Goal: Information Seeking & Learning: Learn about a topic

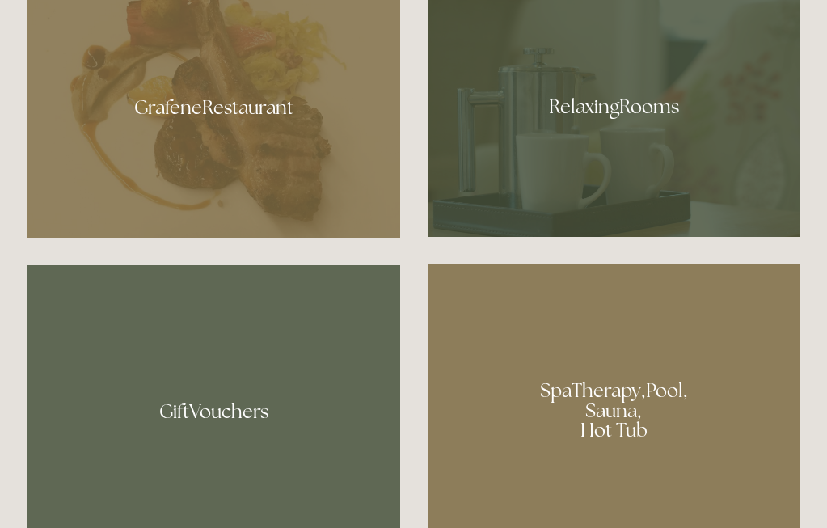
scroll to position [973, 0]
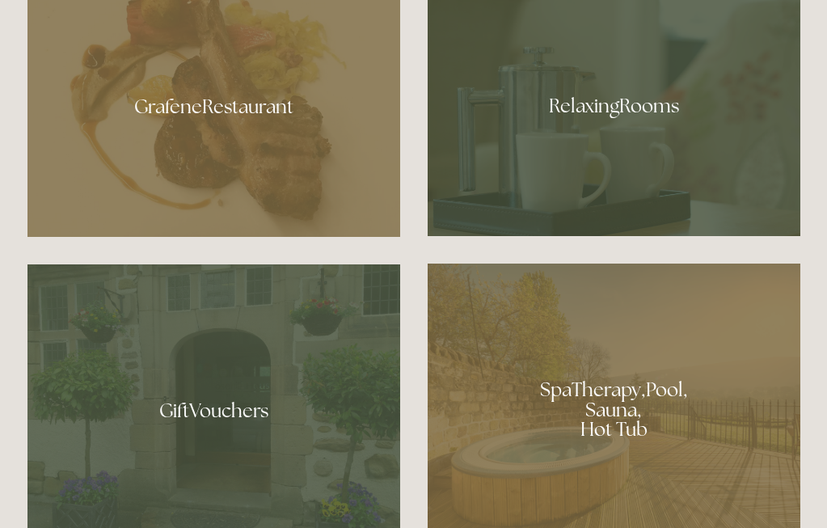
click at [614, 103] on div at bounding box center [614, 100] width 373 height 272
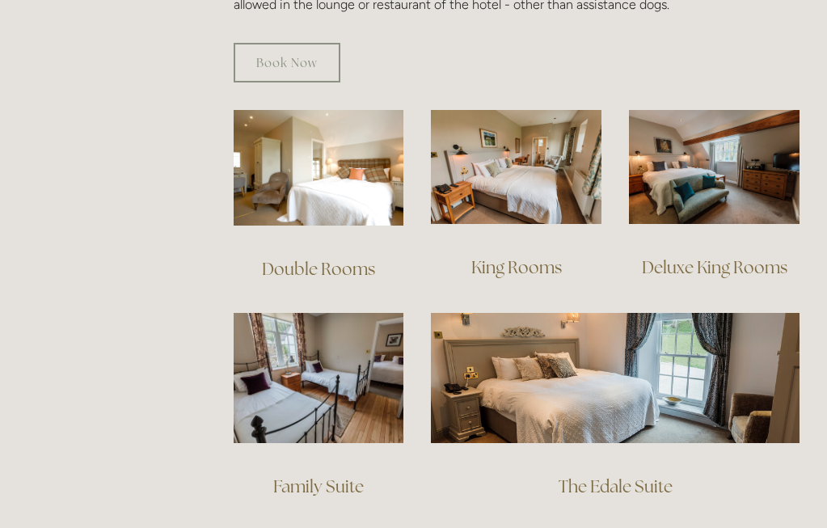
scroll to position [1079, 0]
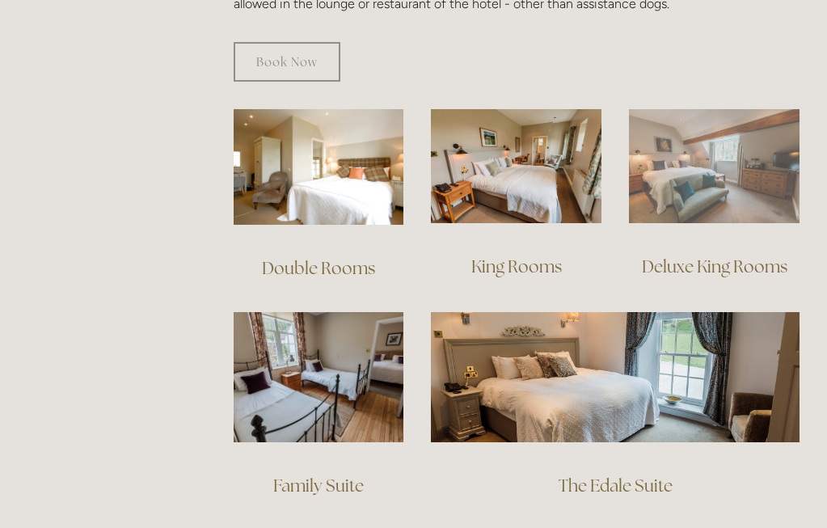
click at [668, 154] on img at bounding box center [714, 166] width 171 height 114
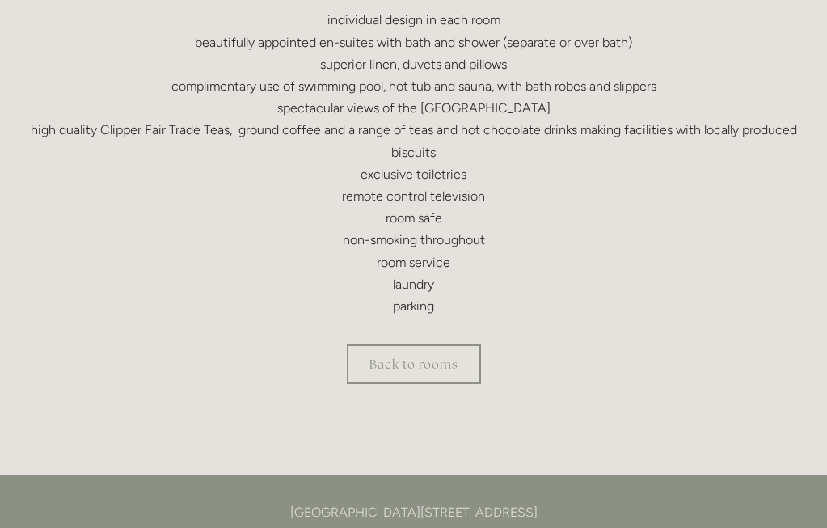
scroll to position [627, 0]
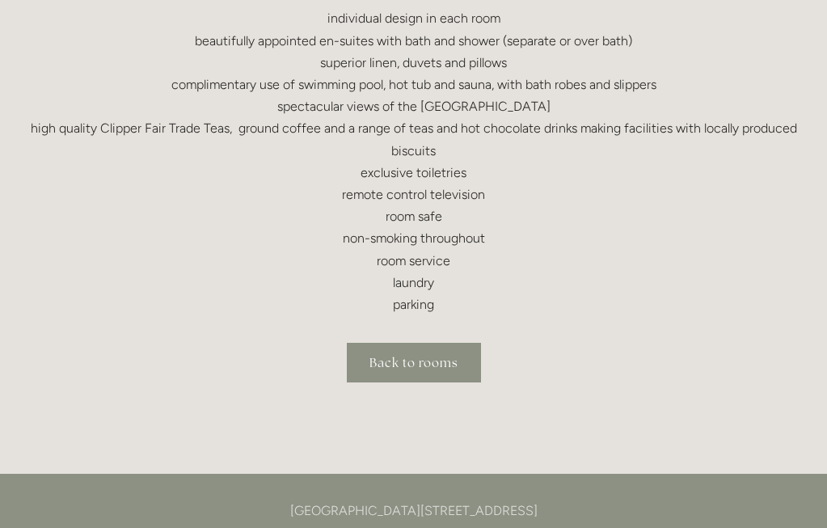
click at [424, 364] on link "Back to rooms" at bounding box center [414, 363] width 134 height 40
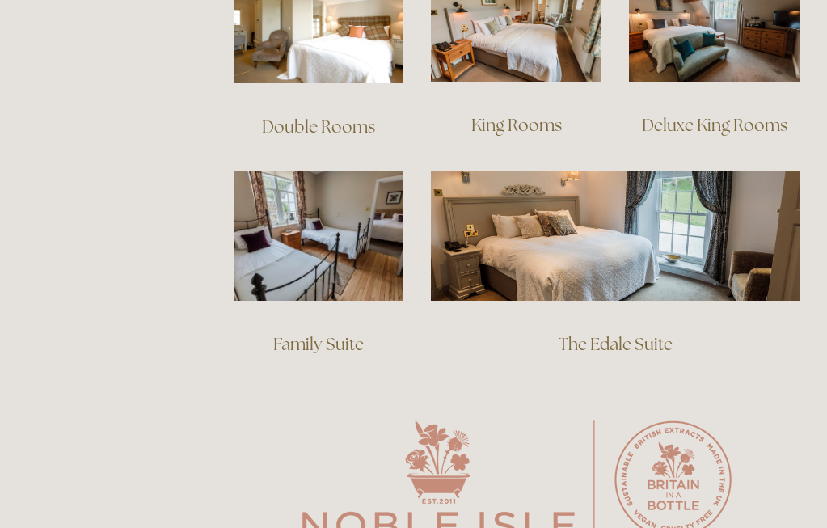
scroll to position [1224, 0]
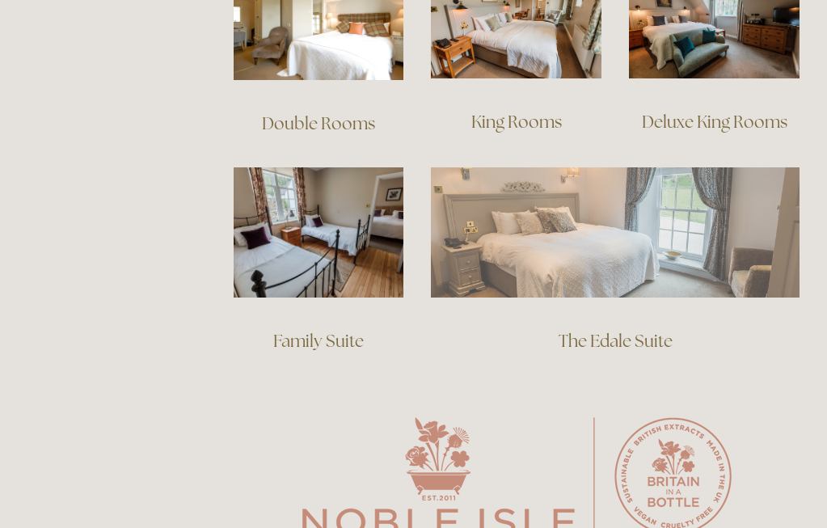
click at [555, 213] on img at bounding box center [615, 231] width 369 height 129
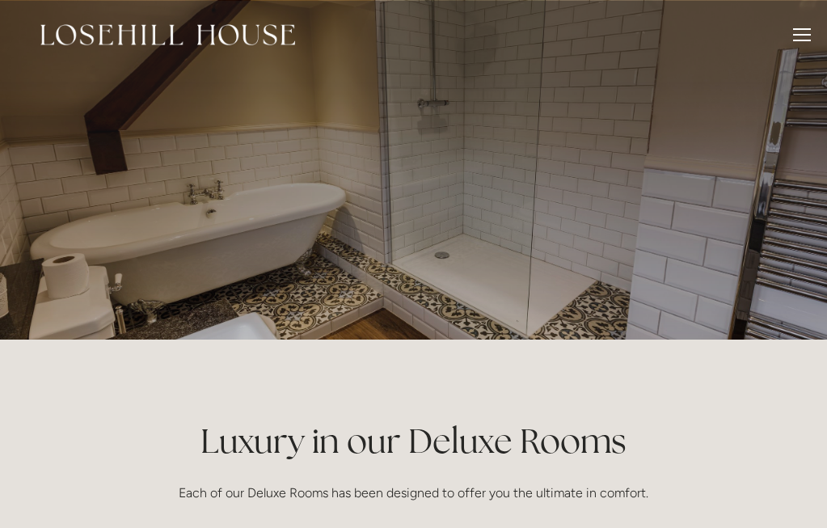
scroll to position [627, 0]
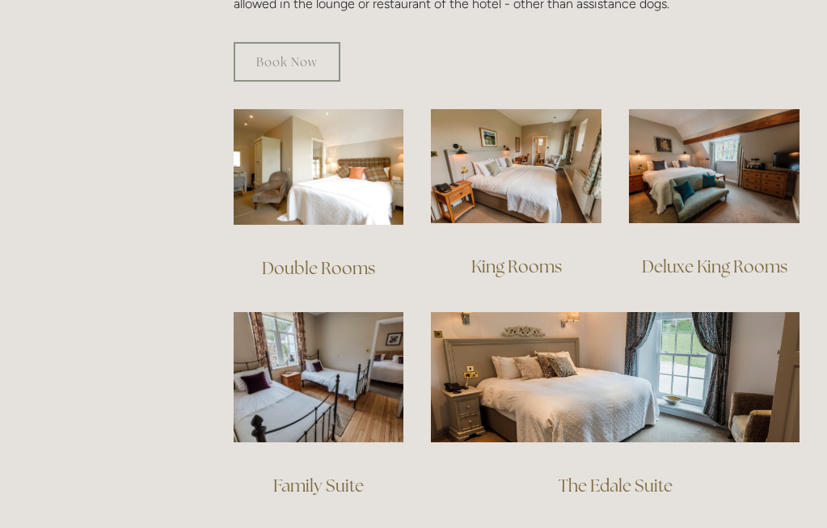
scroll to position [1079, 0]
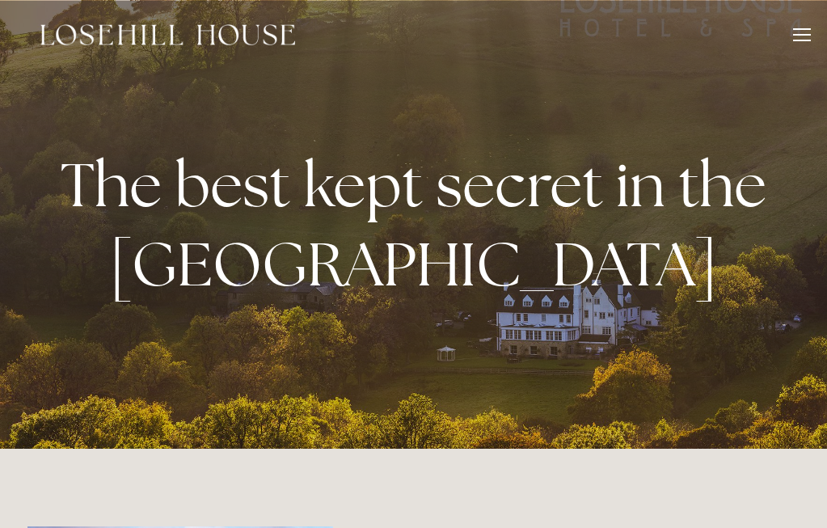
scroll to position [973, 0]
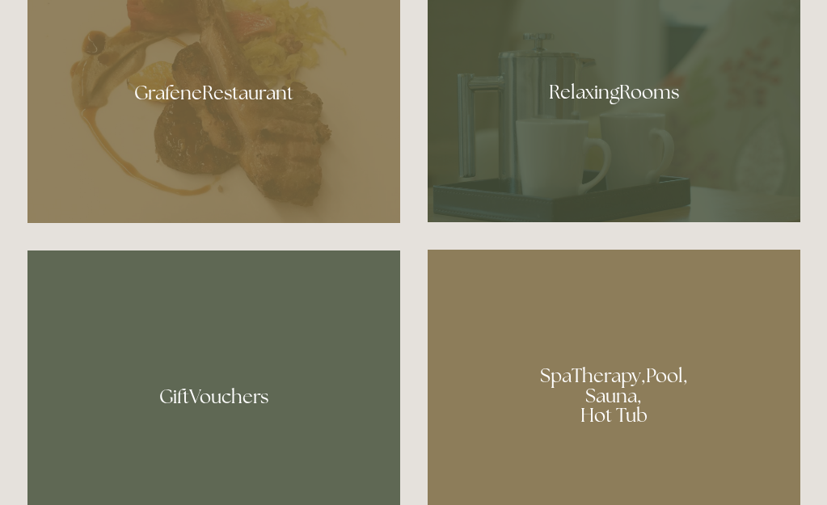
scroll to position [969, 0]
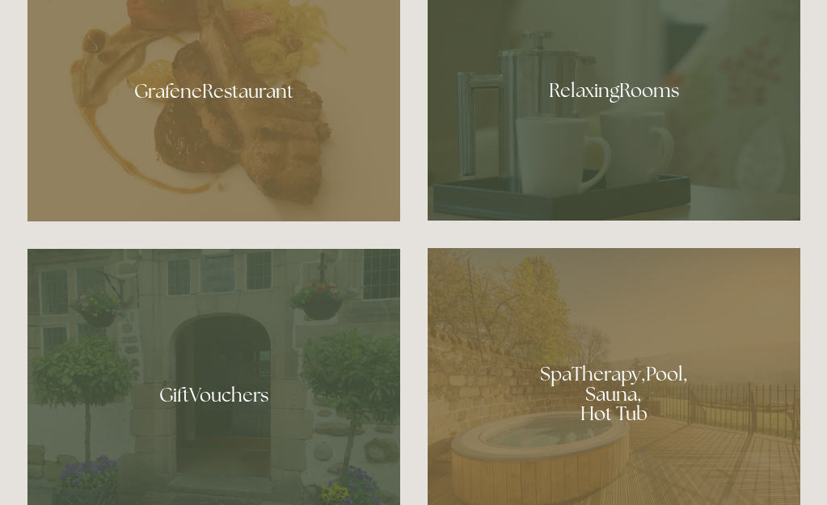
click at [621, 121] on div at bounding box center [614, 85] width 373 height 272
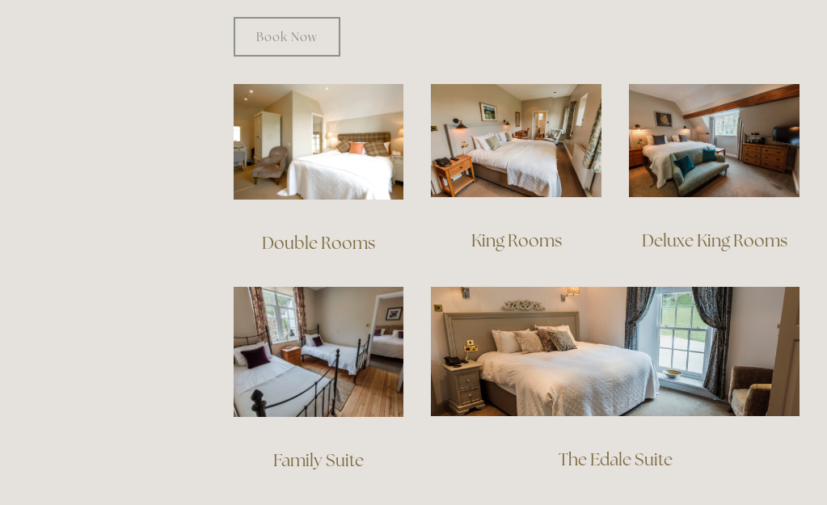
scroll to position [1097, 0]
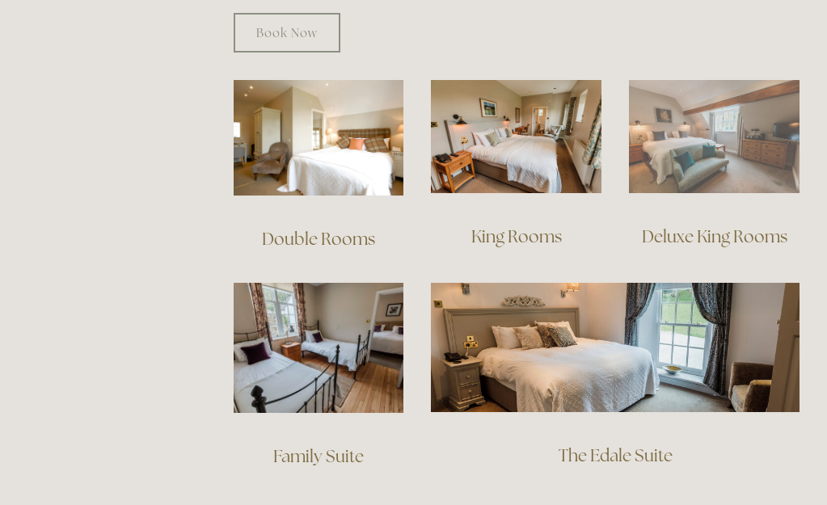
click at [706, 141] on img at bounding box center [714, 137] width 171 height 114
